Goal: Find specific page/section: Find specific page/section

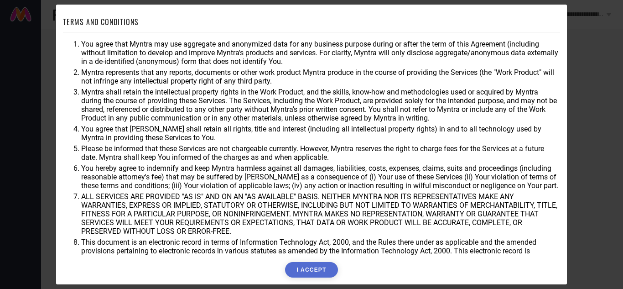
scroll to position [25, 0]
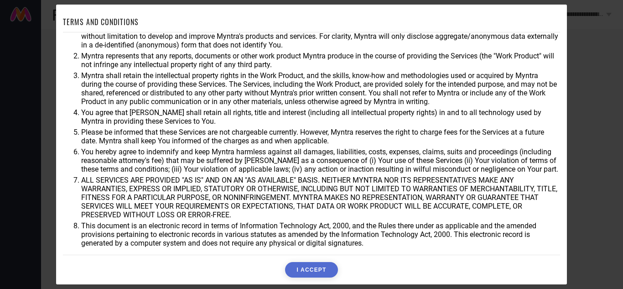
click at [615, 104] on div "TERMS AND CONDITIONS You agree that Myntra may use aggregate and anonymized dat…" at bounding box center [311, 144] width 623 height 289
